Goal: Find specific page/section: Find specific page/section

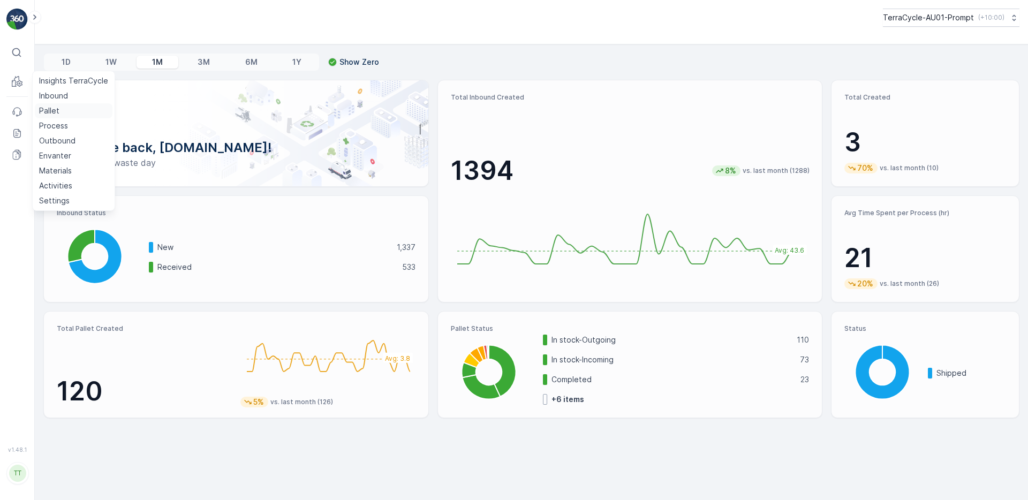
click at [69, 107] on link "Pallet" at bounding box center [74, 110] width 78 height 15
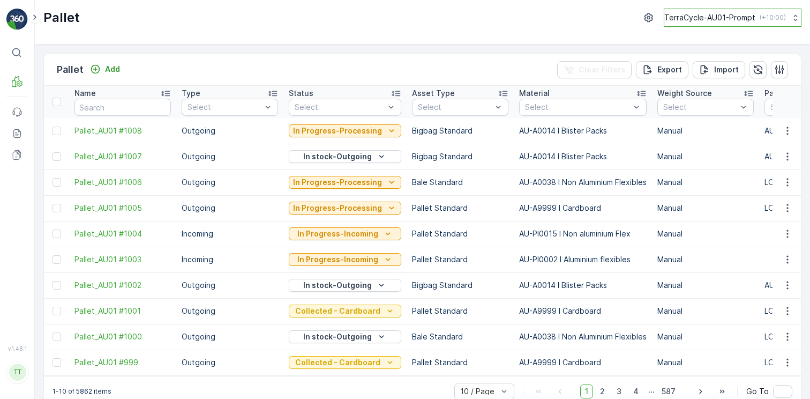
click at [741, 10] on button "TerraCycle-AU01-Prompt ( +10:00 )" at bounding box center [733, 18] width 138 height 18
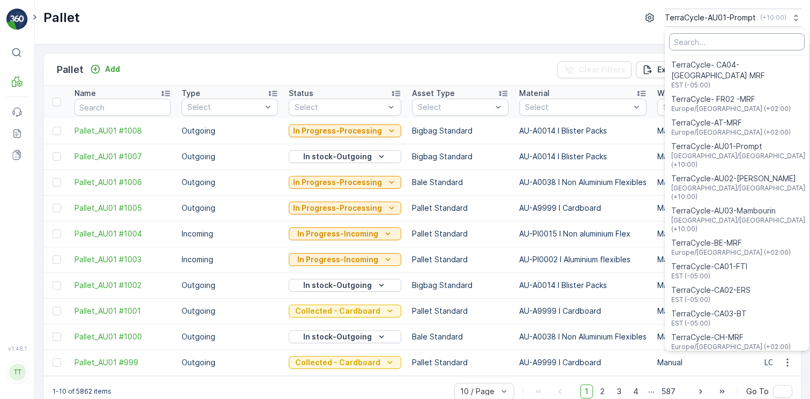
click at [700, 42] on input "Menu" at bounding box center [737, 41] width 136 height 17
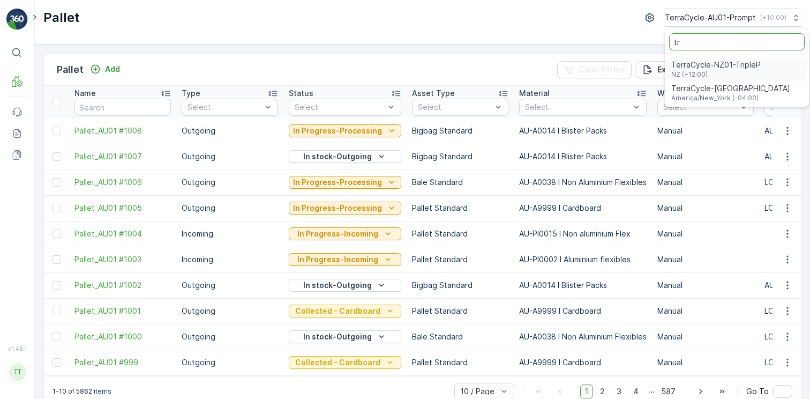
type input "tr"
click at [697, 66] on span "TerraCycle-NZ01-TripleP" at bounding box center [715, 64] width 89 height 11
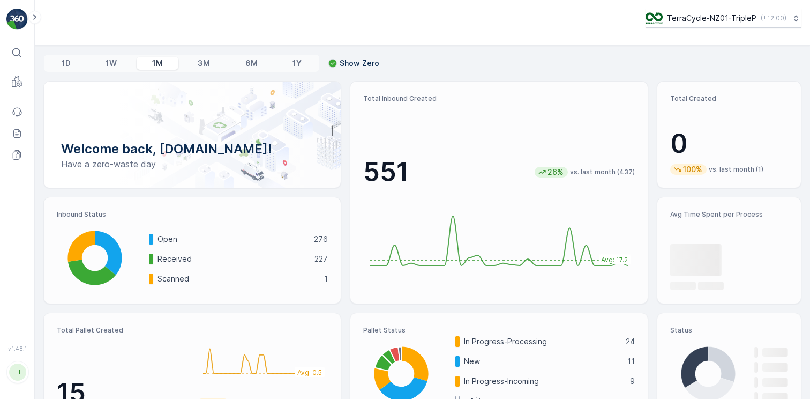
click at [32, 26] on img at bounding box center [54, 19] width 46 height 21
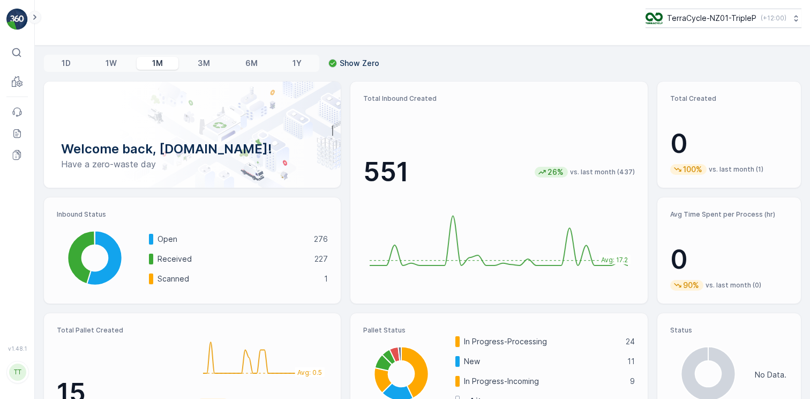
click at [32, 19] on icon at bounding box center [35, 17] width 12 height 13
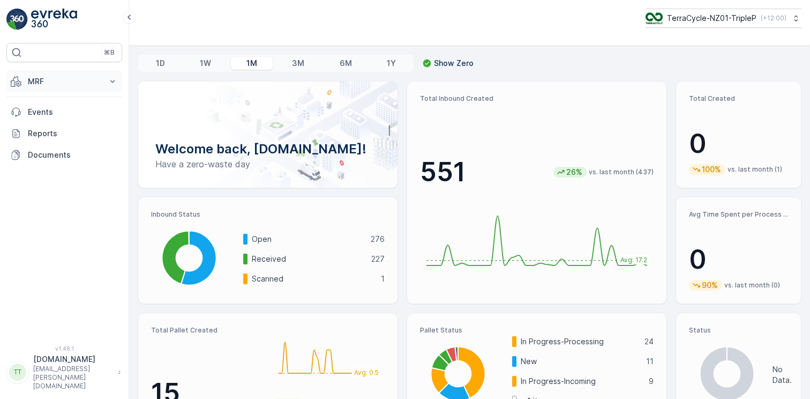
click at [37, 84] on p "MRF" at bounding box center [64, 81] width 73 height 11
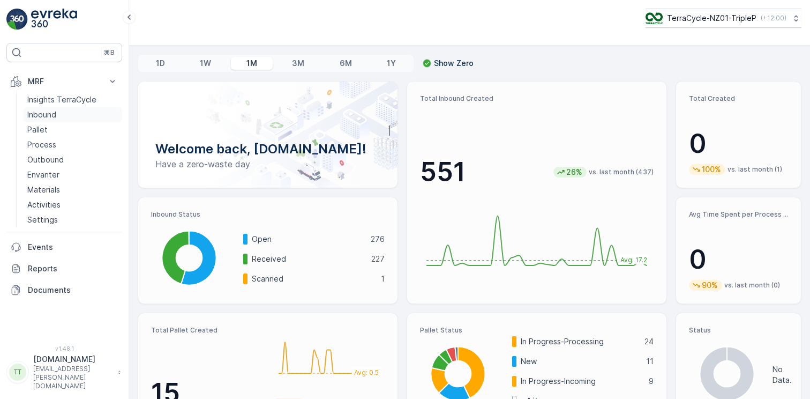
click at [47, 122] on link "Inbound" at bounding box center [72, 114] width 99 height 15
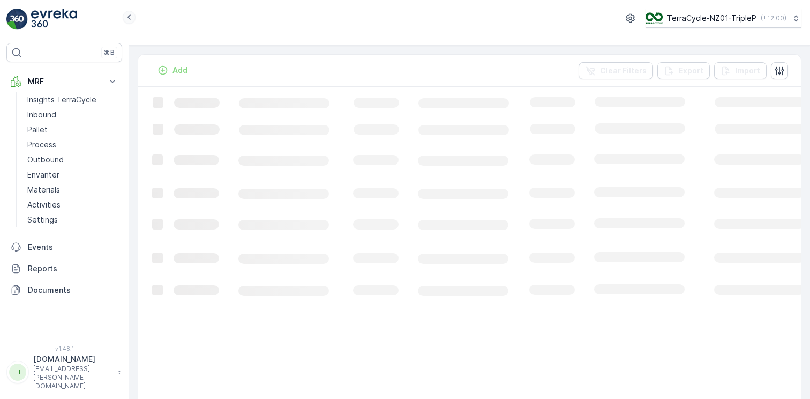
click at [129, 21] on icon at bounding box center [129, 17] width 12 height 13
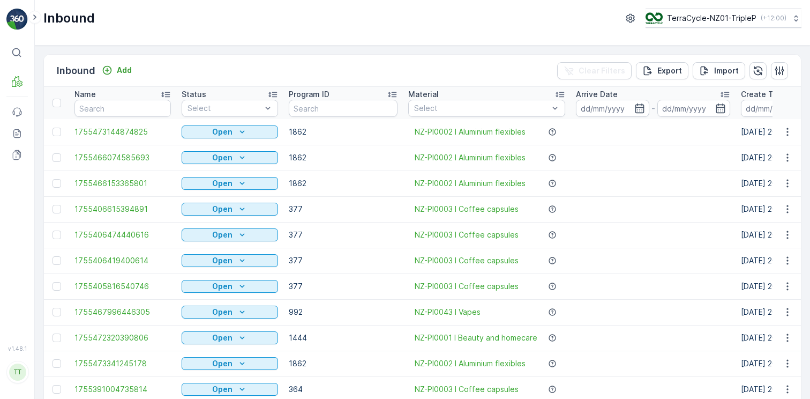
click at [720, 92] on icon at bounding box center [724, 94] width 9 height 5
